Goal: Information Seeking & Learning: Check status

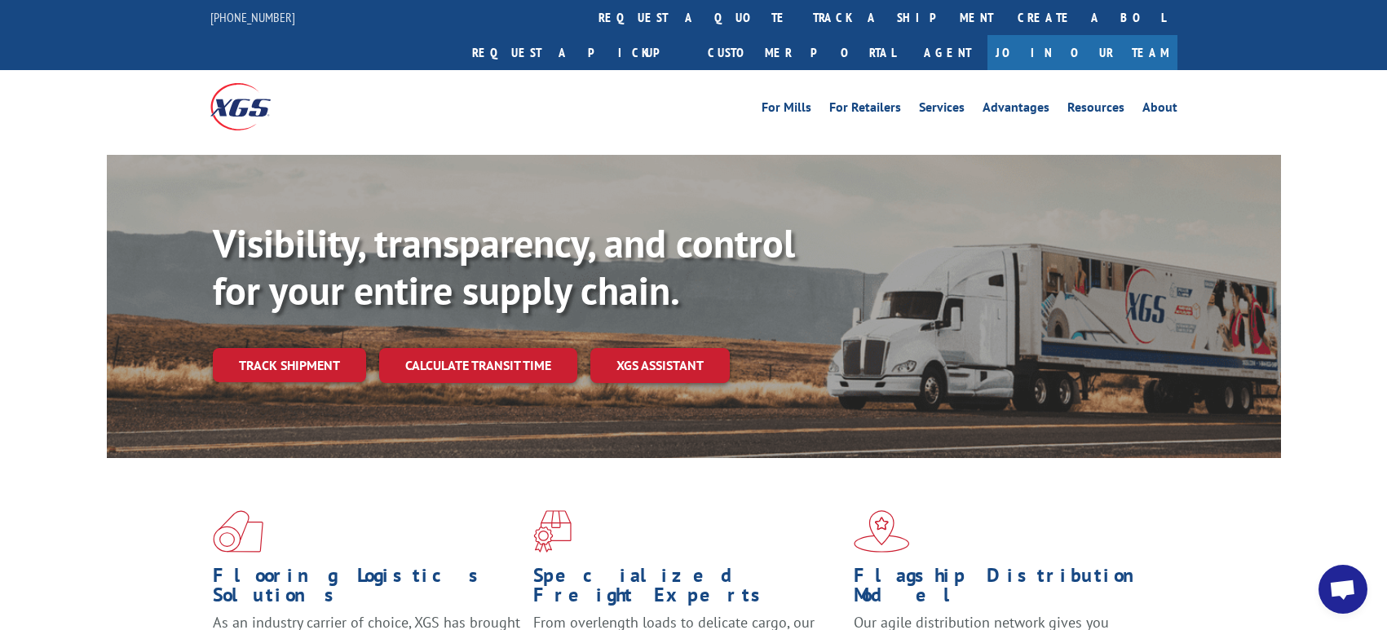
click at [303, 458] on div "Flooring Logistics Solutions As an industry carrier of choice, XGS has brought …" at bounding box center [694, 607] width 1174 height 299
click at [286, 348] on link "Track shipment" at bounding box center [289, 365] width 153 height 34
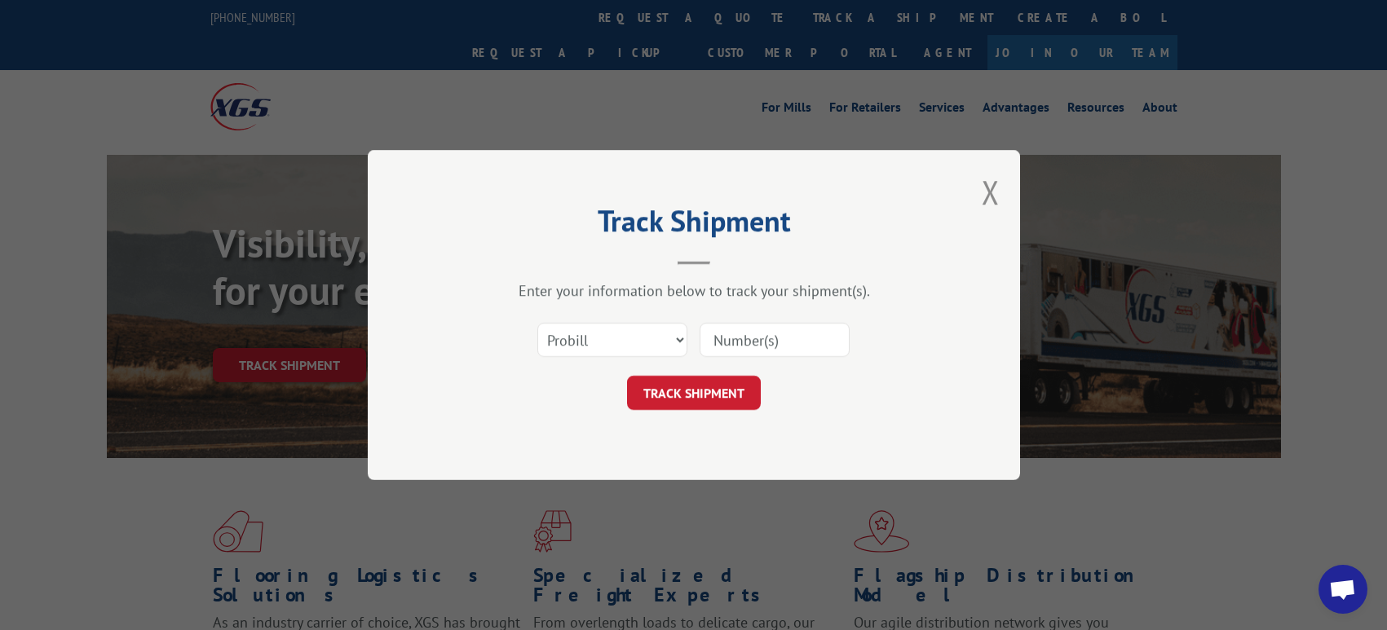
click at [837, 317] on div "Select category... Probill BOL PO" at bounding box center [693, 340] width 489 height 54
click at [821, 338] on input at bounding box center [775, 340] width 150 height 34
paste input "17496324"
type input "17496324"
click at [697, 397] on button "TRACK SHIPMENT" at bounding box center [694, 393] width 134 height 34
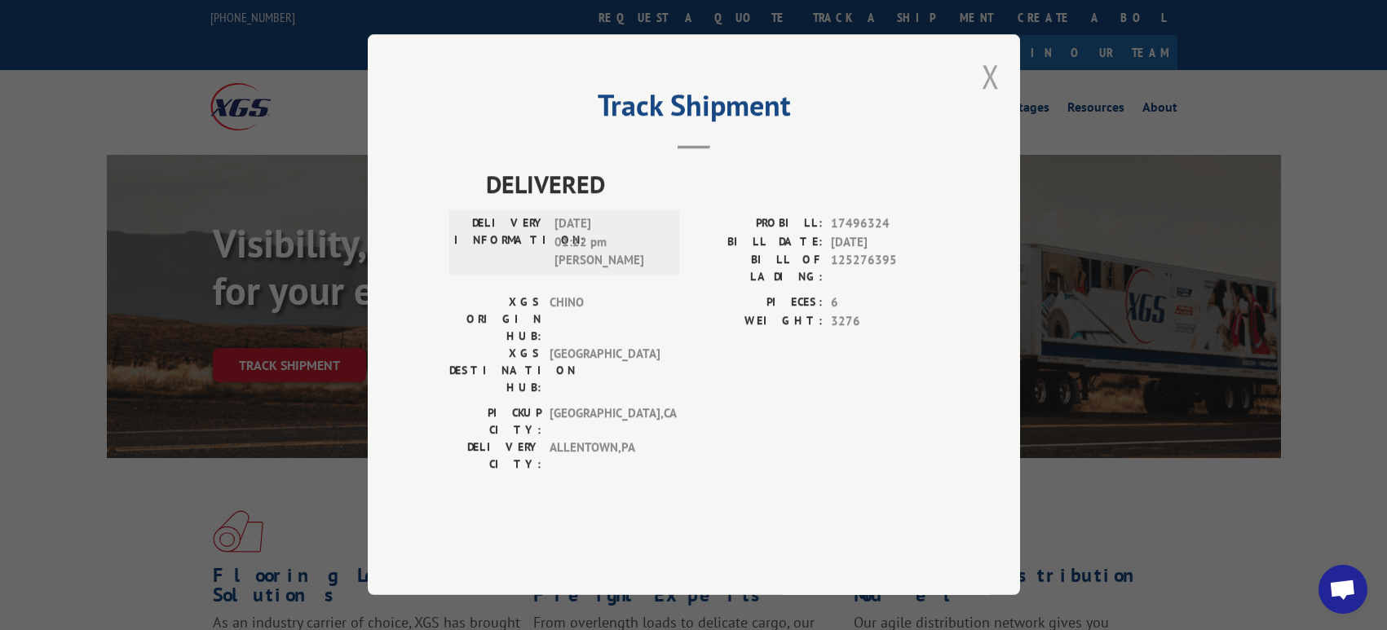
click at [997, 98] on button "Close modal" at bounding box center [991, 76] width 18 height 43
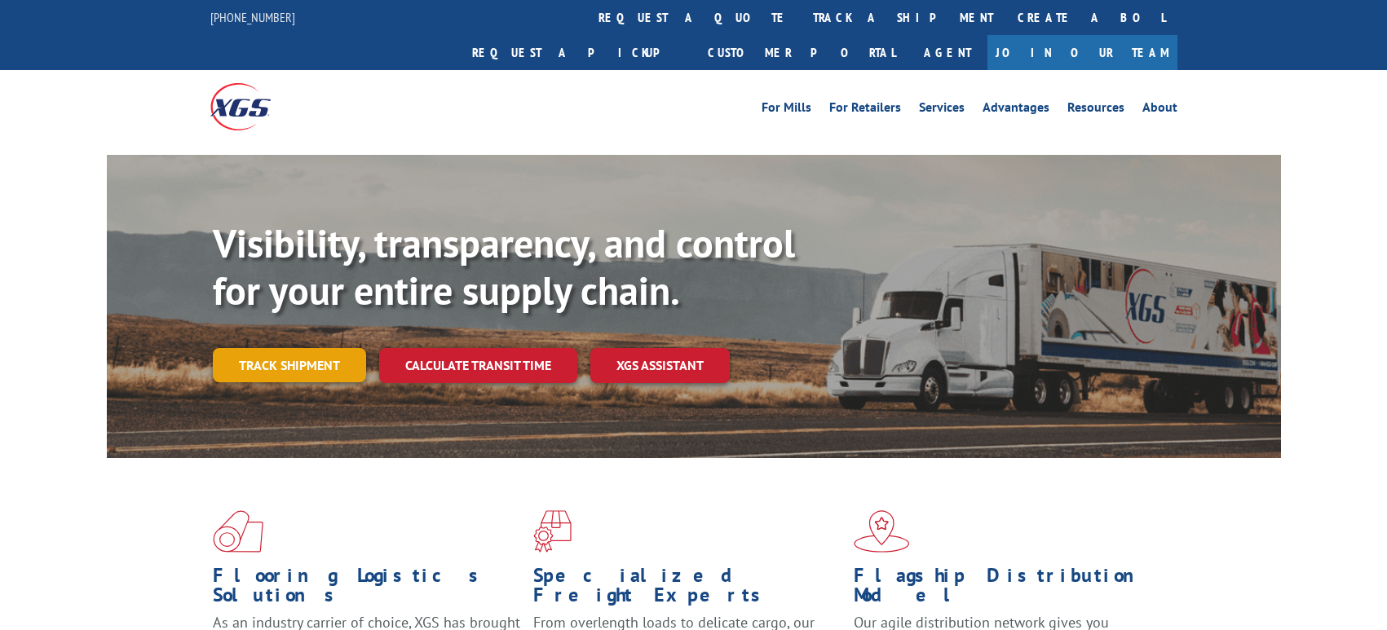
click at [333, 348] on link "Track shipment" at bounding box center [289, 365] width 153 height 34
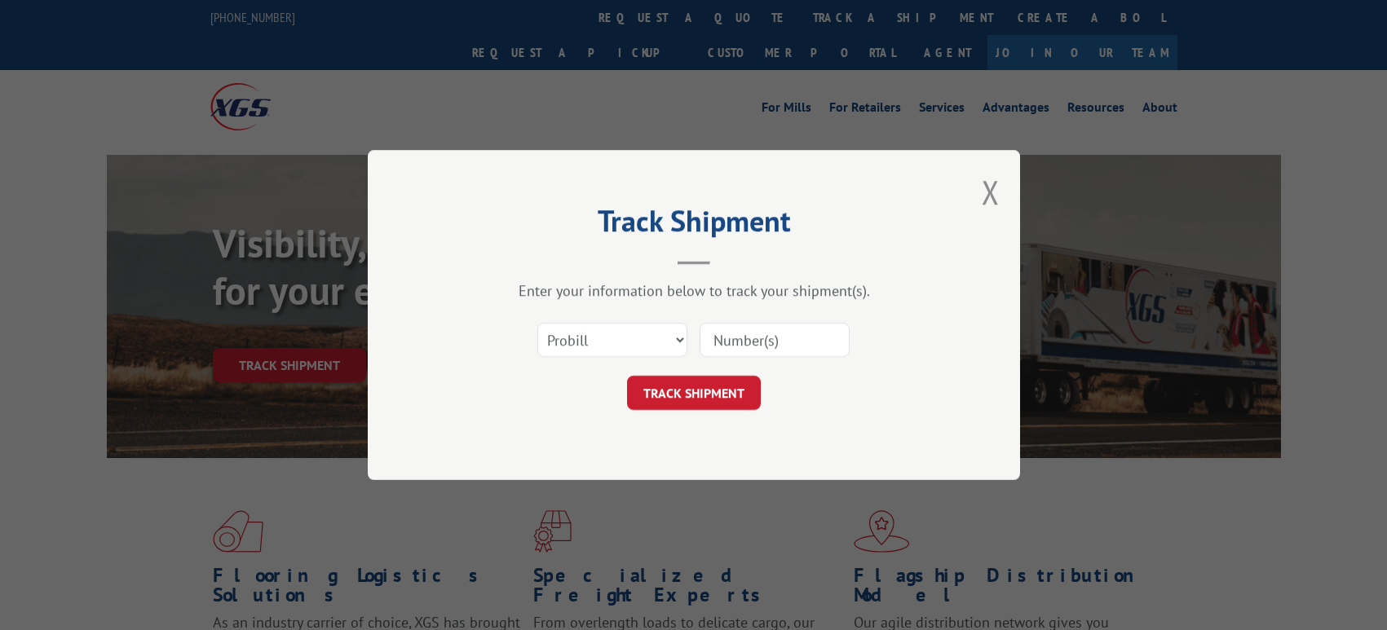
click at [742, 334] on input at bounding box center [775, 340] width 150 height 34
paste input "17496302"
type input "17496302"
click at [699, 393] on button "TRACK SHIPMENT" at bounding box center [694, 393] width 134 height 34
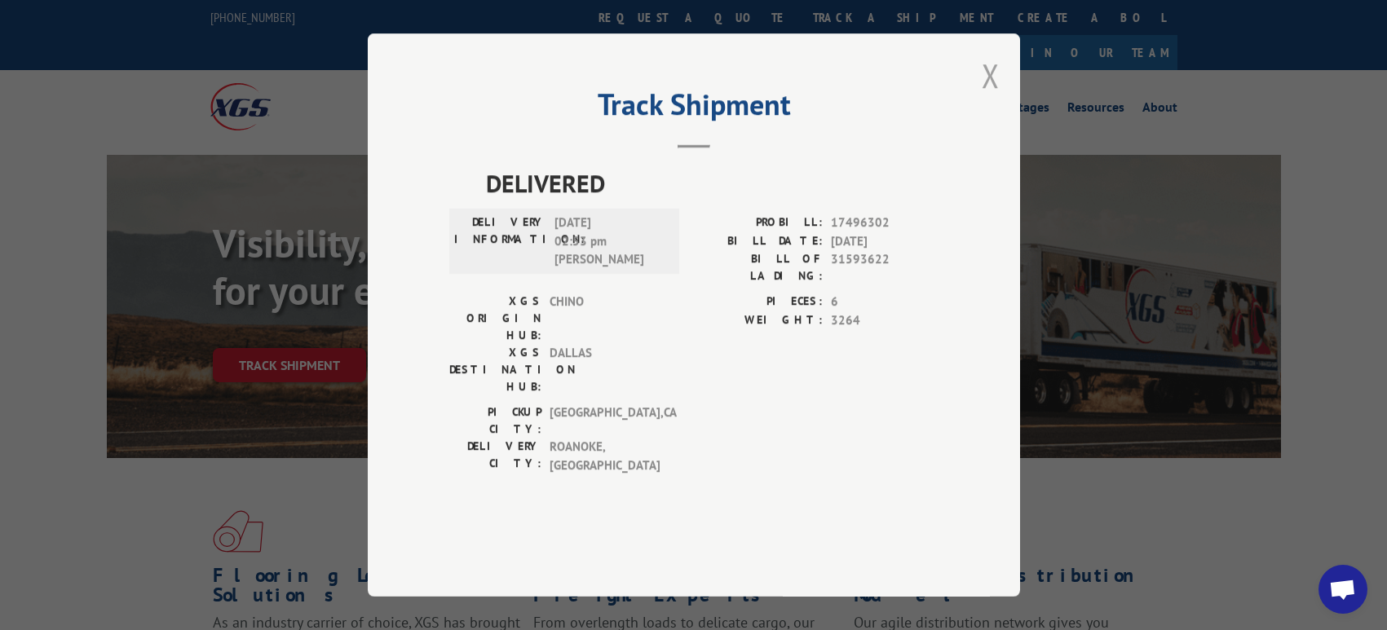
click at [997, 97] on button "Close modal" at bounding box center [991, 75] width 18 height 43
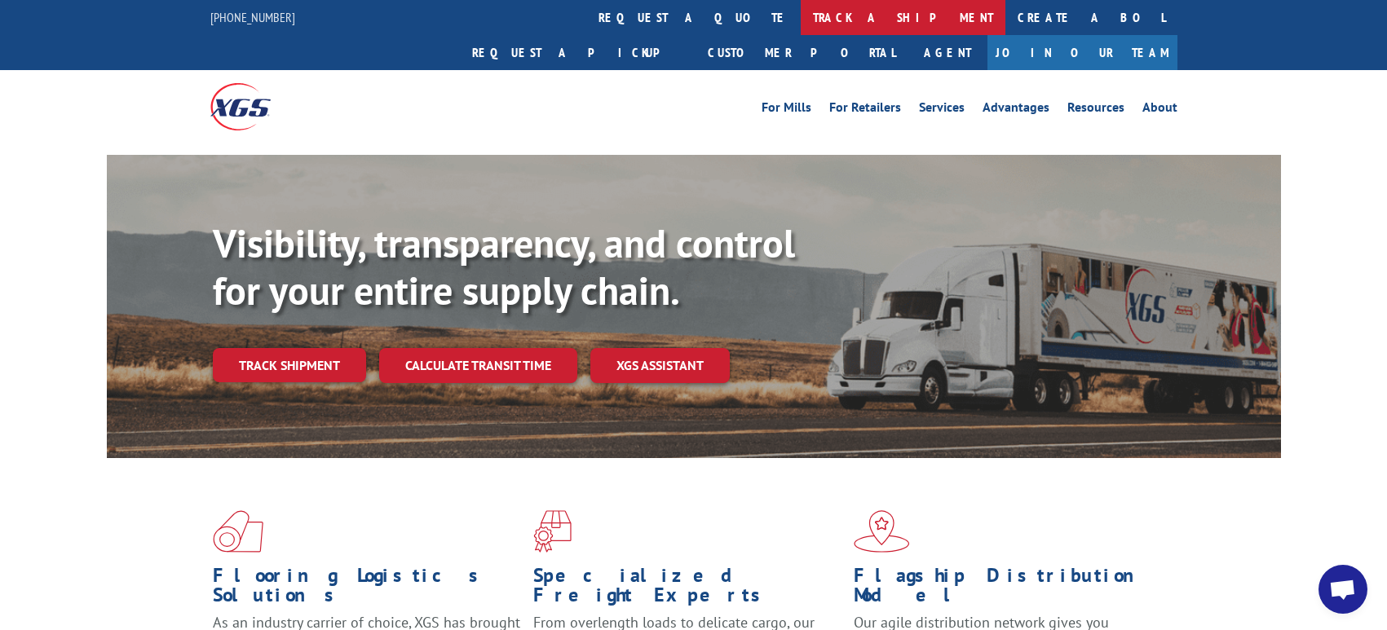
click at [801, 31] on link "track a shipment" at bounding box center [903, 17] width 205 height 35
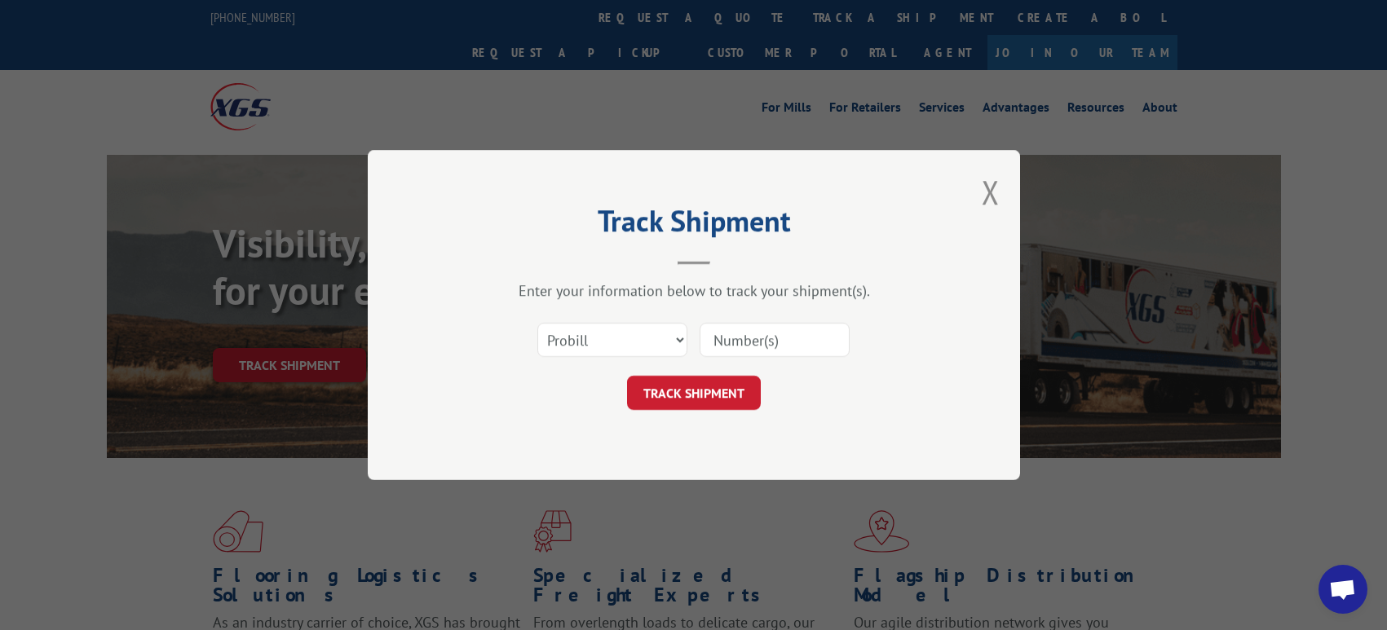
click at [737, 330] on input at bounding box center [775, 340] width 150 height 34
paste input "17496302"
type input "17496302"
click at [714, 398] on button "TRACK SHIPMENT" at bounding box center [694, 393] width 134 height 34
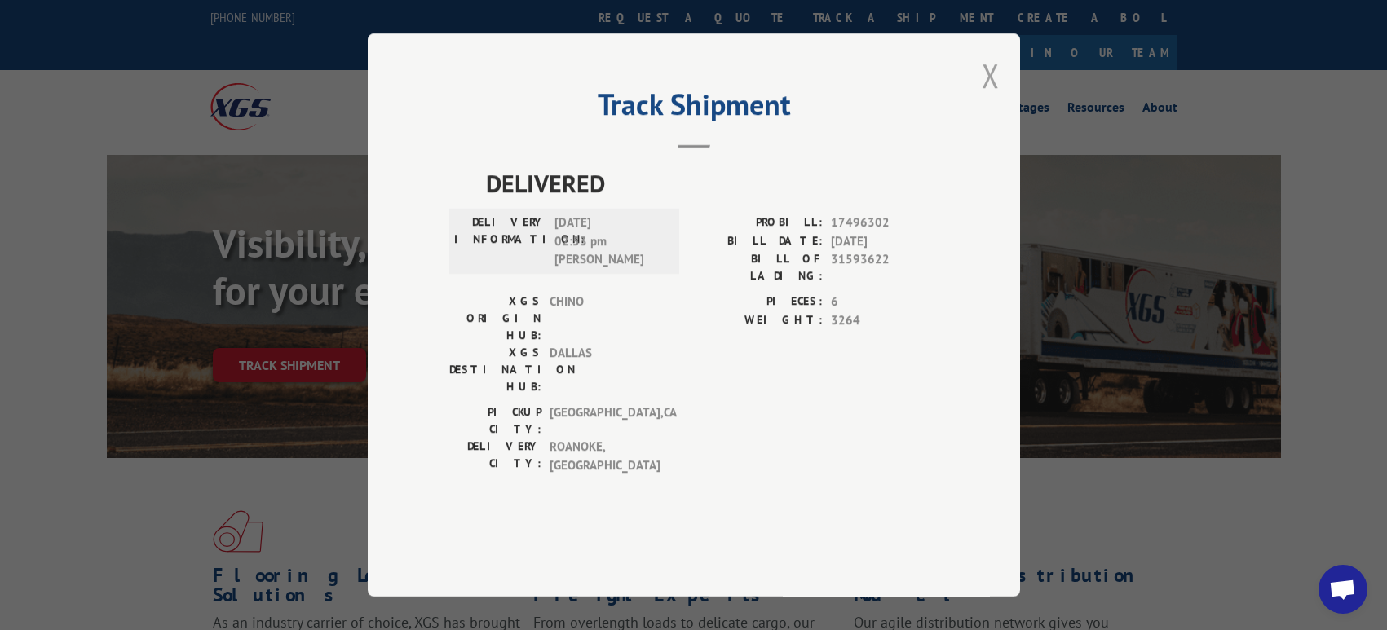
click at [983, 97] on button "Close modal" at bounding box center [991, 75] width 18 height 43
